Goal: Information Seeking & Learning: Learn about a topic

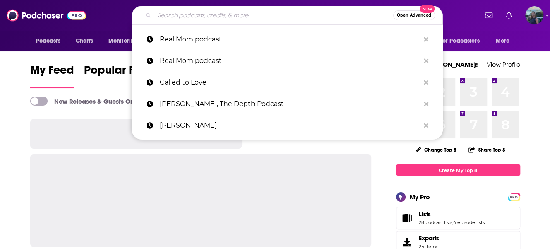
click at [227, 13] on input "Search podcasts, credits, & more..." at bounding box center [273, 15] width 239 height 13
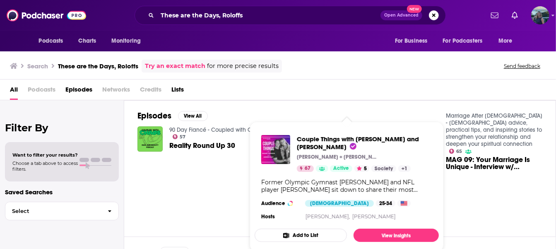
click at [232, 173] on div "Episodes View All 90 Day Fiancé - Coupled with Chaos 57 Reality Round Up 30 Cou…" at bounding box center [340, 168] width 432 height 136
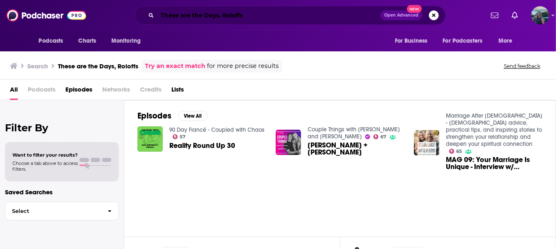
click at [244, 16] on input "These are the Days, Roloffs" at bounding box center [268, 15] width 223 height 13
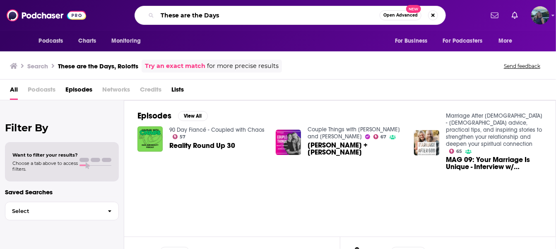
type input "These are the Days"
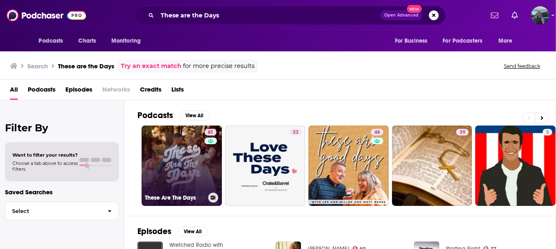
click at [176, 155] on link "61 These Are The Days" at bounding box center [182, 165] width 80 height 80
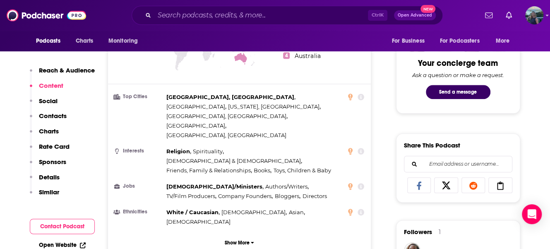
scroll to position [373, 0]
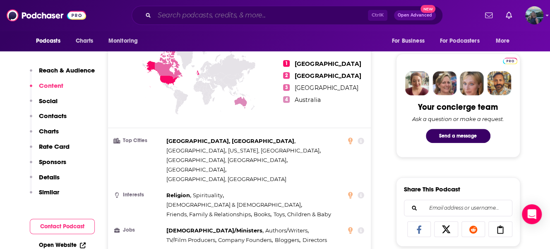
click at [196, 17] on input "Search podcasts, credits, & more..." at bounding box center [261, 15] width 214 height 13
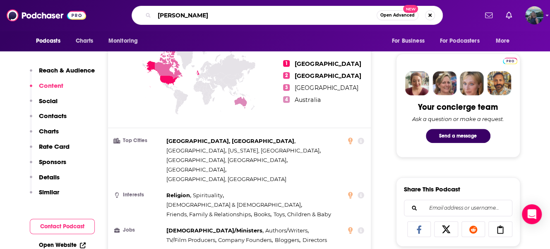
type input "[PERSON_NAME]"
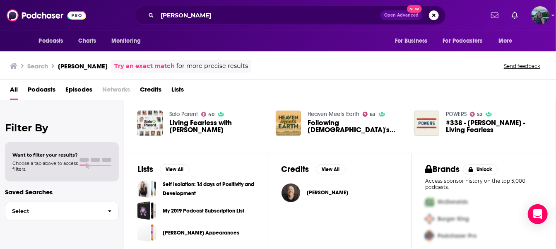
scroll to position [217, 0]
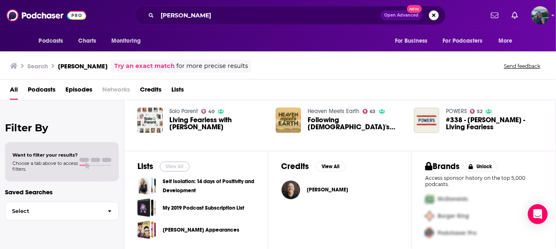
click at [174, 166] on button "View All" at bounding box center [175, 167] width 30 height 10
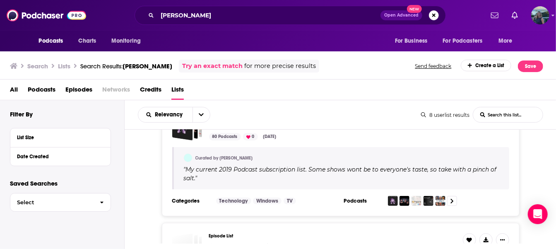
scroll to position [166, 0]
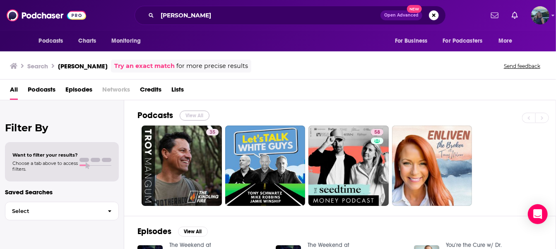
click at [198, 114] on button "View All" at bounding box center [195, 116] width 30 height 10
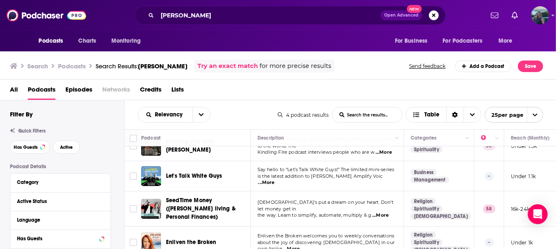
scroll to position [23, 0]
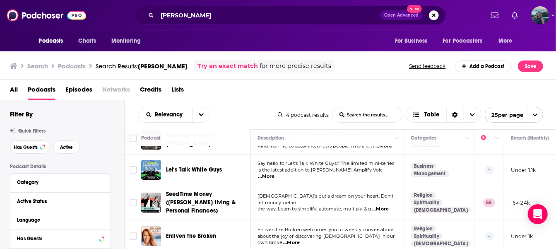
click at [342, 157] on td "Say hello to “Let’s Talk White Guys!” The limited mini-series is the latest add…" at bounding box center [327, 170] width 153 height 30
